Goal: Navigation & Orientation: Find specific page/section

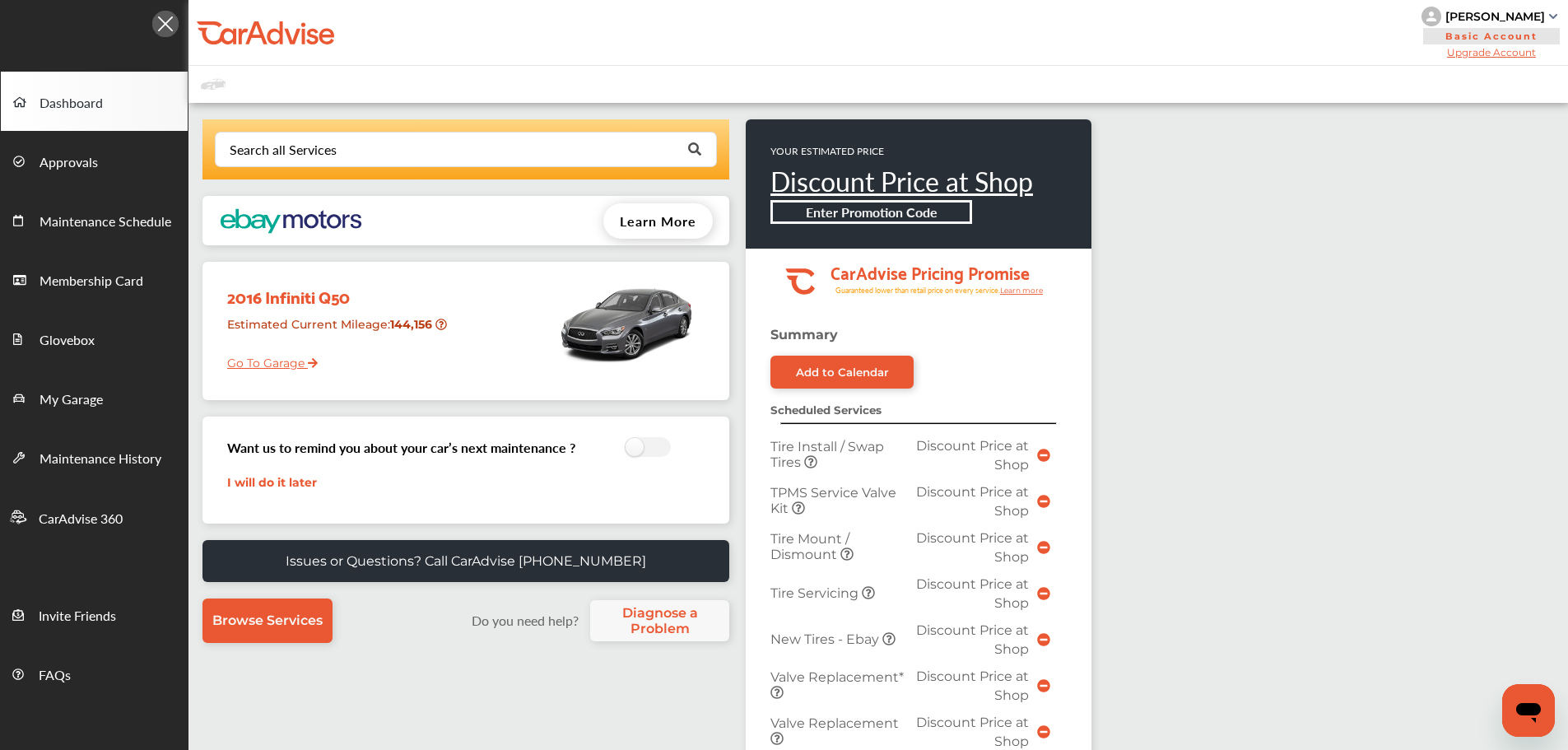
click at [246, 359] on link "Go To Garage" at bounding box center [266, 359] width 103 height 31
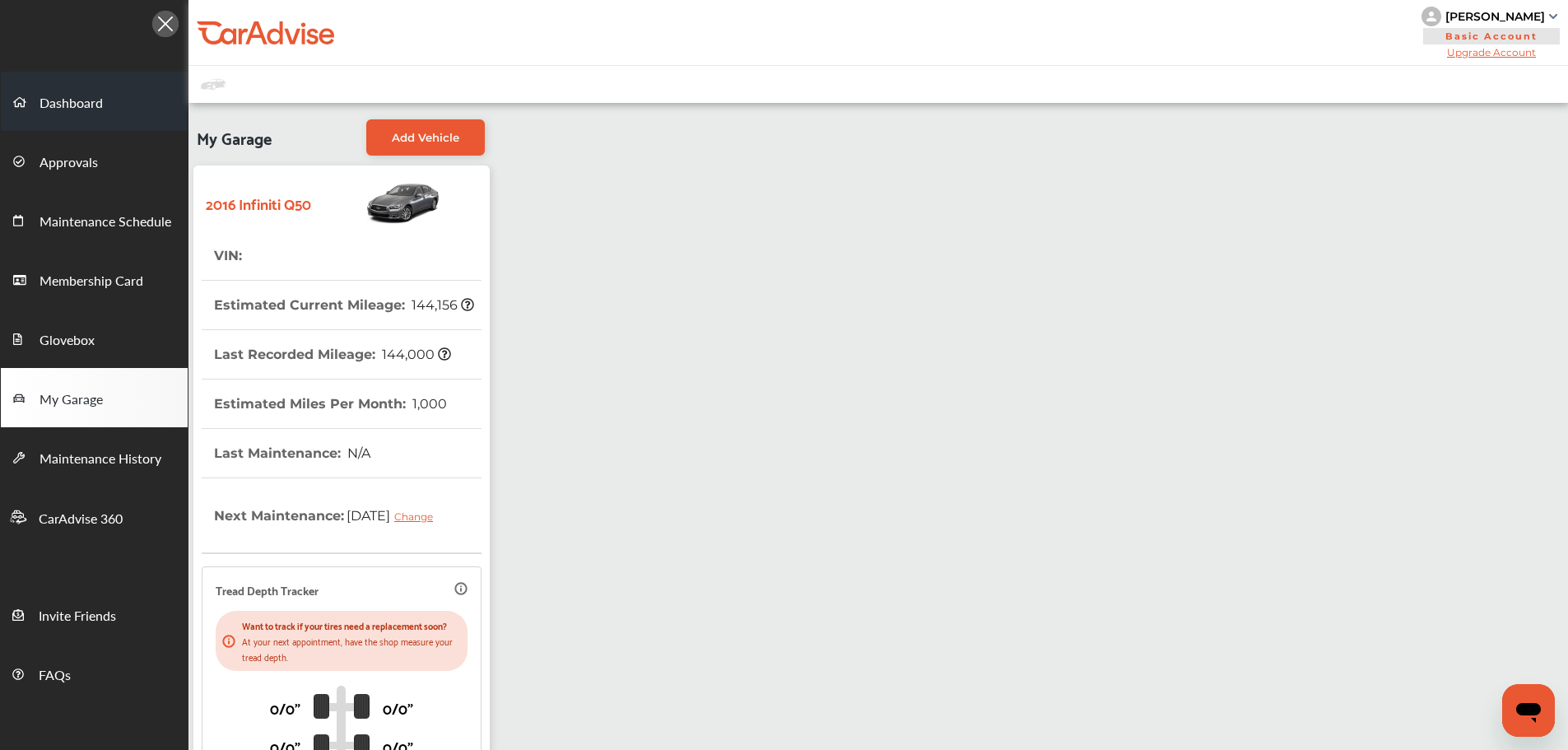
drag, startPoint x: 64, startPoint y: 106, endPoint x: 10, endPoint y: 129, distance: 58.7
click at [63, 106] on span "Dashboard" at bounding box center [72, 104] width 64 height 22
